Goal: Task Accomplishment & Management: Manage account settings

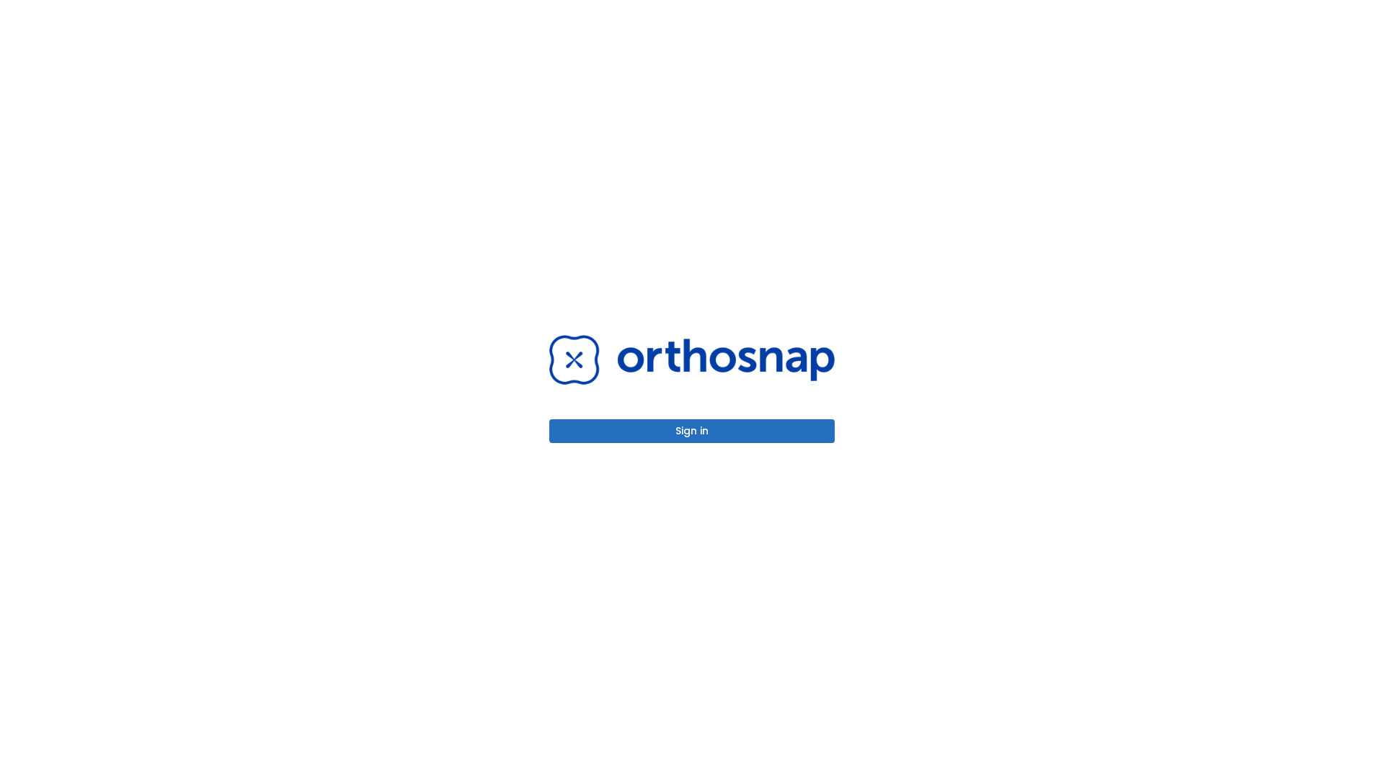
click at [692, 431] on button "Sign in" at bounding box center [691, 431] width 285 height 24
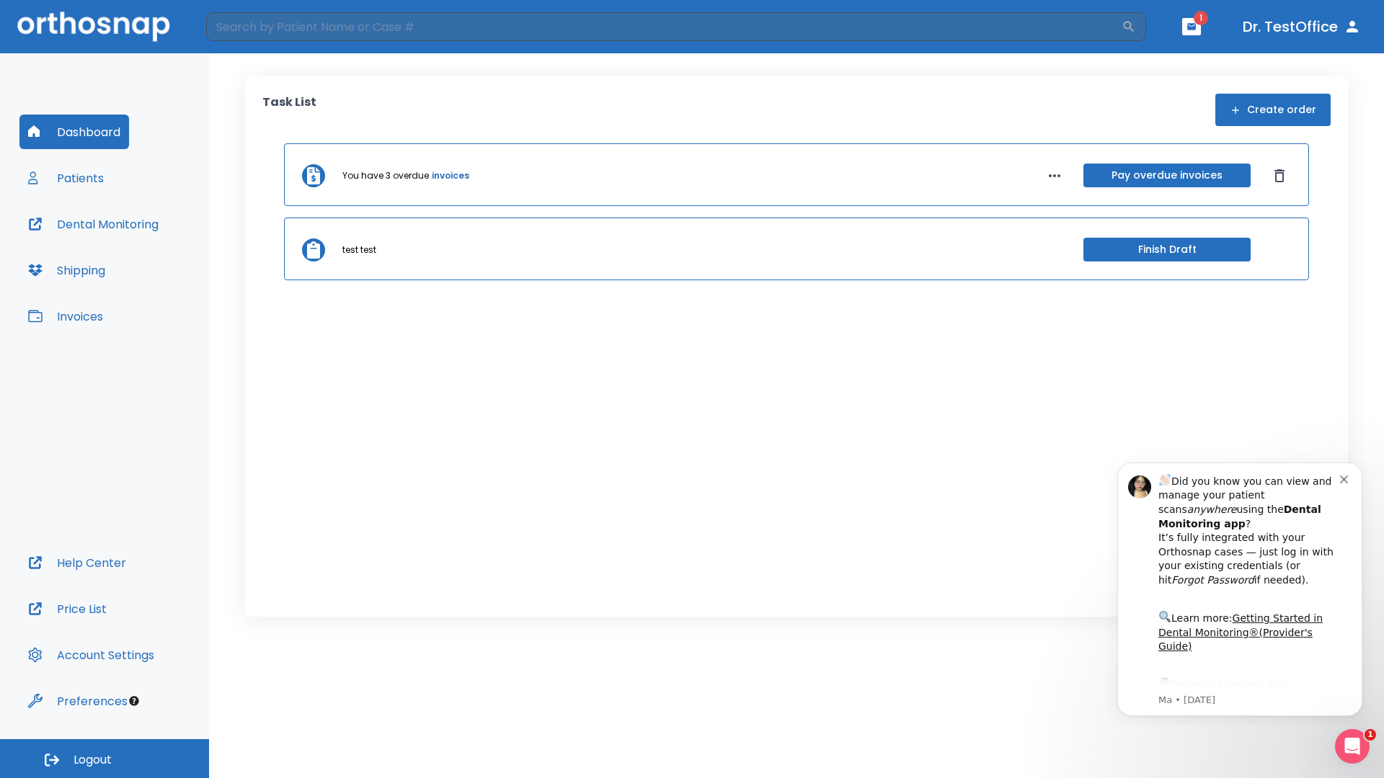
click at [104, 759] on span "Logout" at bounding box center [93, 760] width 38 height 16
